Goal: Transaction & Acquisition: Subscribe to service/newsletter

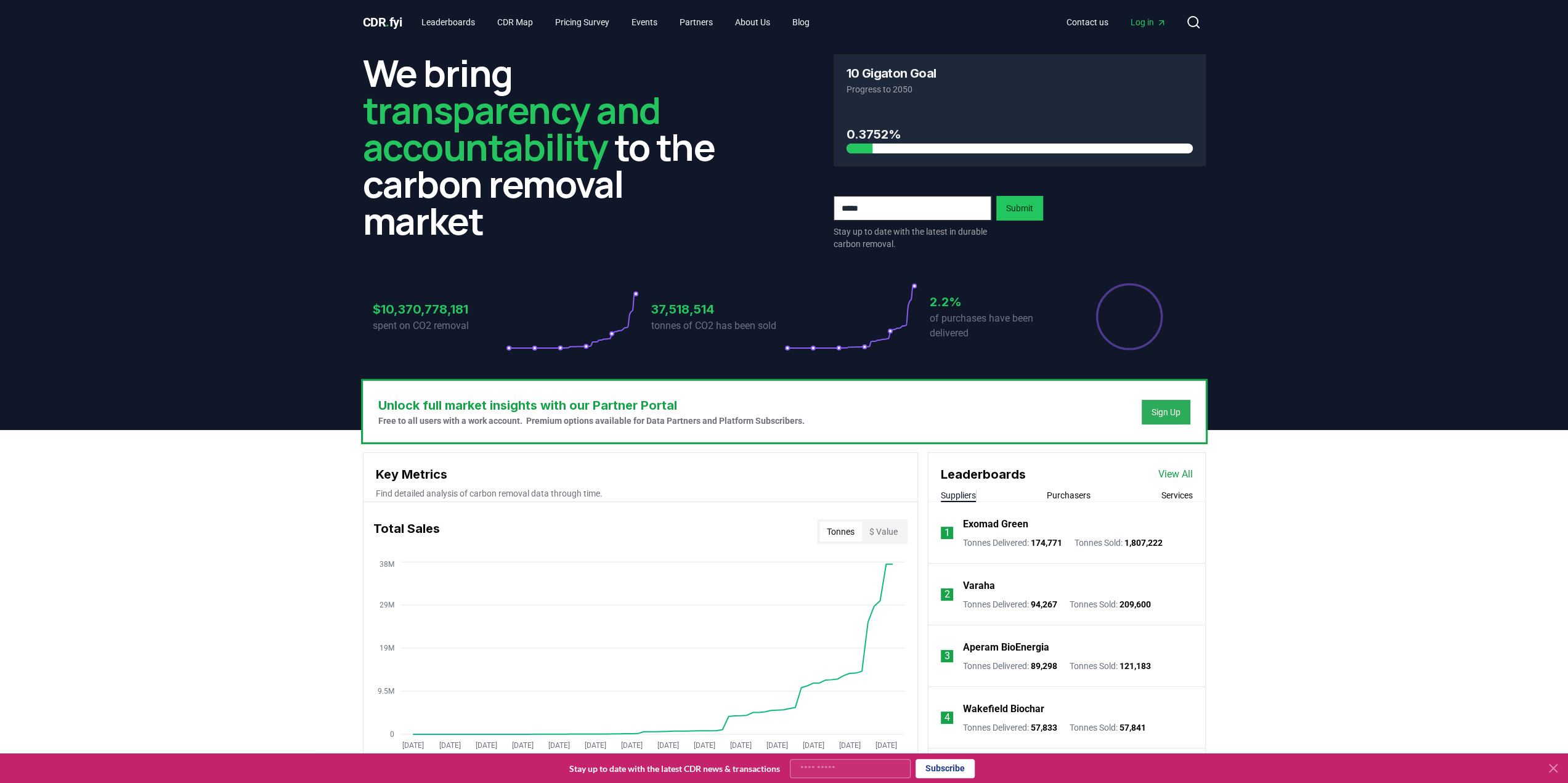
click at [1159, 407] on div "Sign Up" at bounding box center [1166, 412] width 29 height 13
drag, startPoint x: 851, startPoint y: 424, endPoint x: 360, endPoint y: 428, distance: 491.0
drag, startPoint x: 373, startPoint y: 418, endPoint x: 841, endPoint y: 421, distance: 468.0
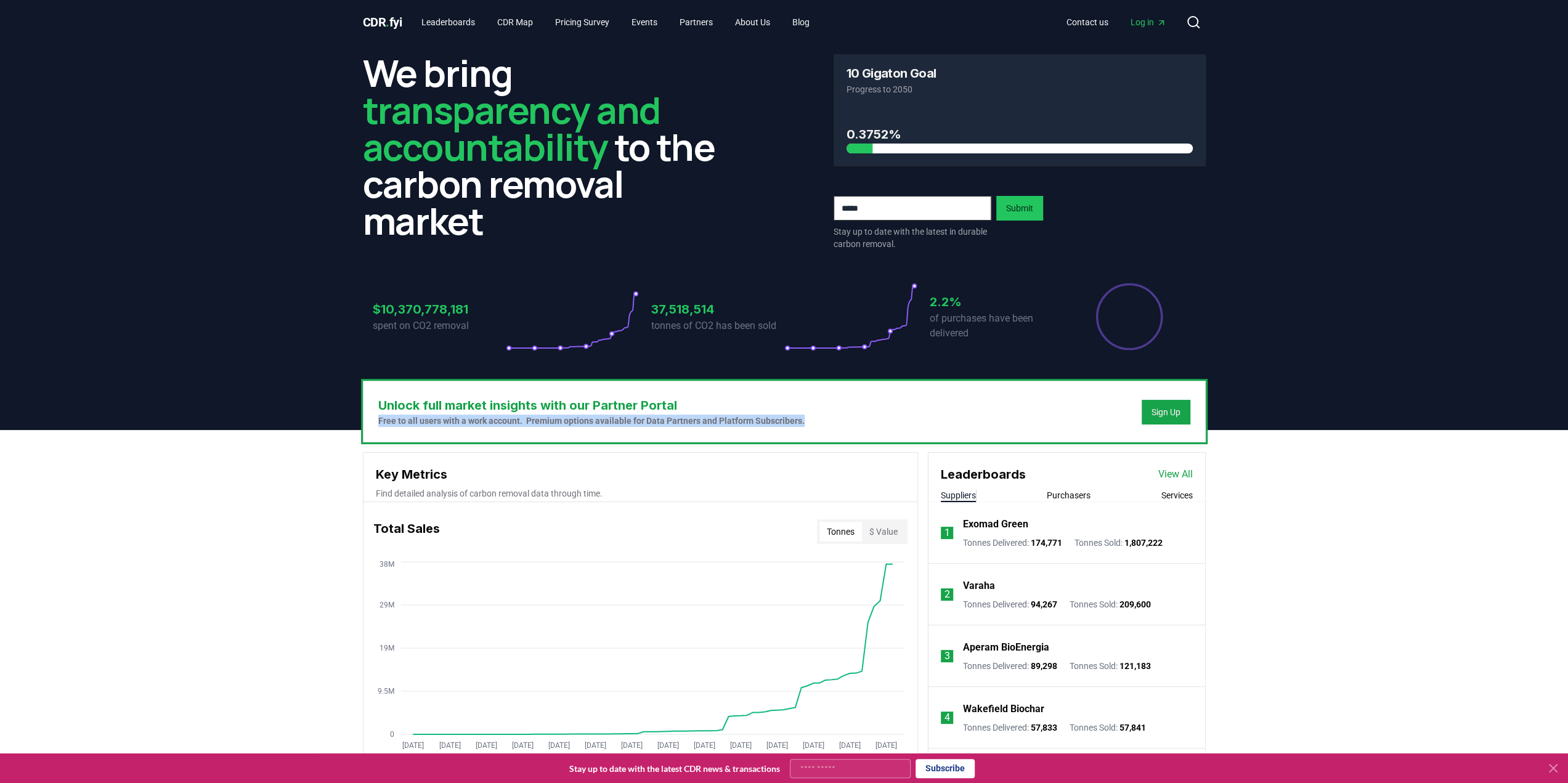
click at [841, 421] on div "Unlock full market insights with our Partner Portal Free to all users with a wo…" at bounding box center [785, 411] width 842 height 60
click at [1161, 416] on div "Sign Up" at bounding box center [1166, 412] width 29 height 13
